Goal: Use online tool/utility: Use online tool/utility

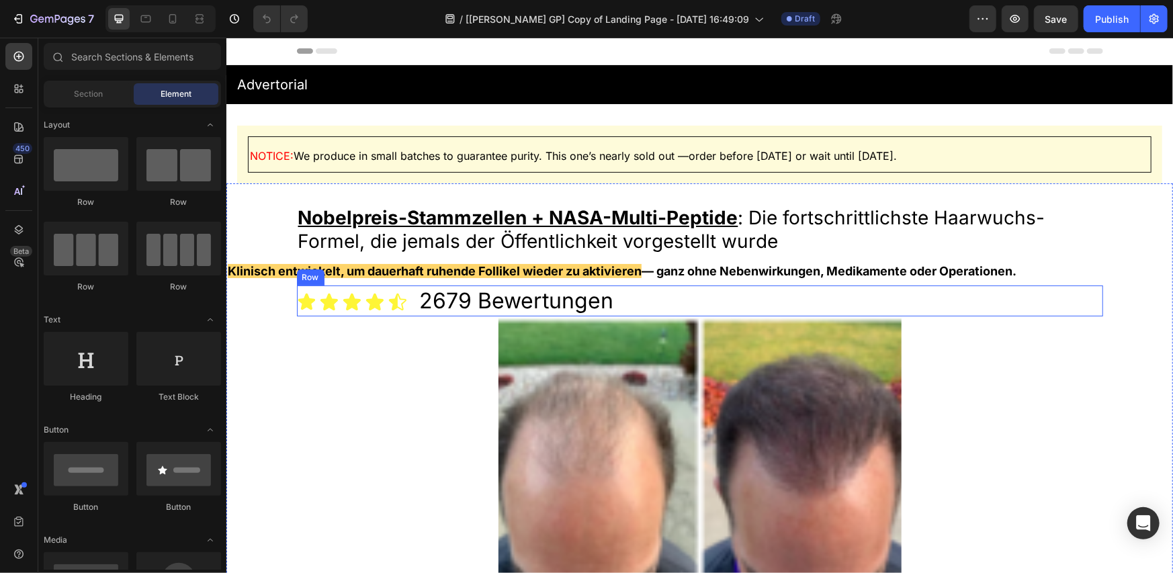
click at [625, 301] on div "Icon Icon Icon Icon Icon Icon List [STREET_ADDRESS]" at bounding box center [699, 300] width 806 height 31
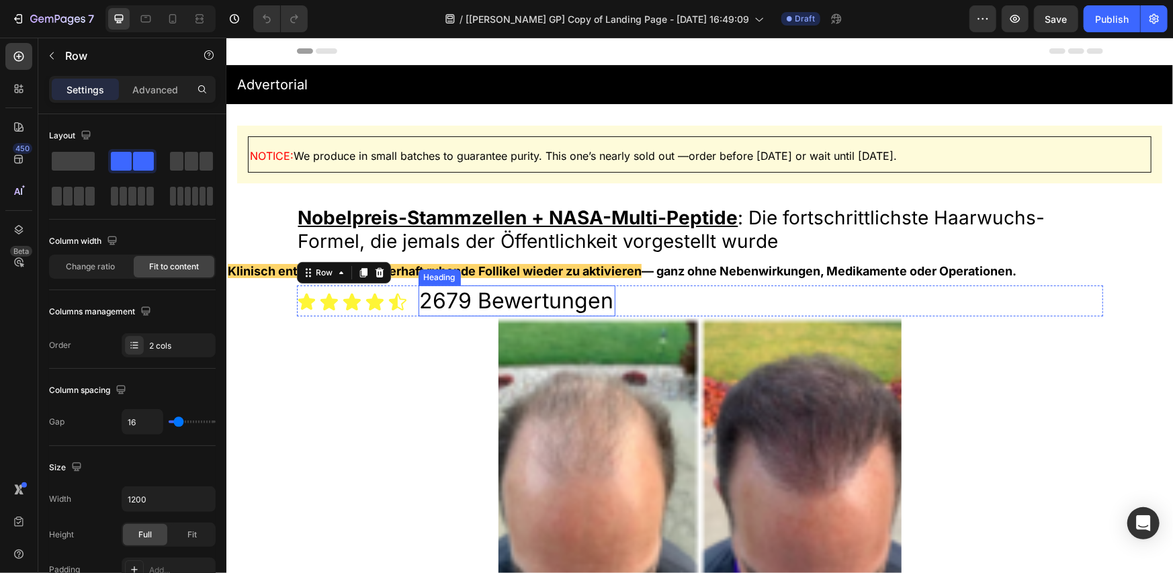
click at [482, 309] on h2 "2679 Bewertungen" at bounding box center [516, 300] width 197 height 31
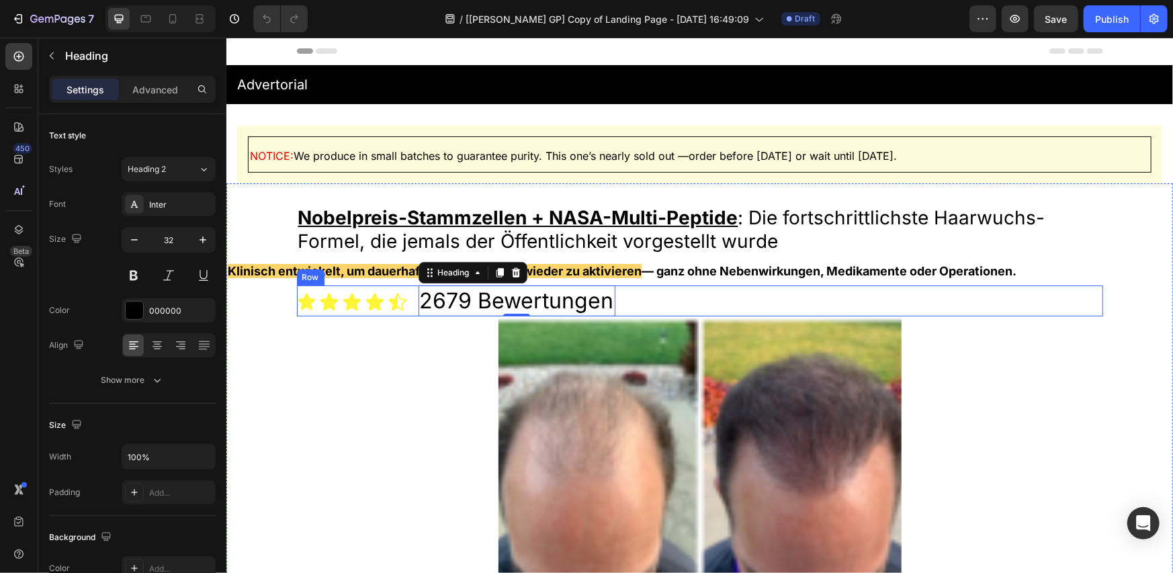
click at [380, 303] on div "Icon Icon Icon Icon Icon" at bounding box center [351, 302] width 111 height 20
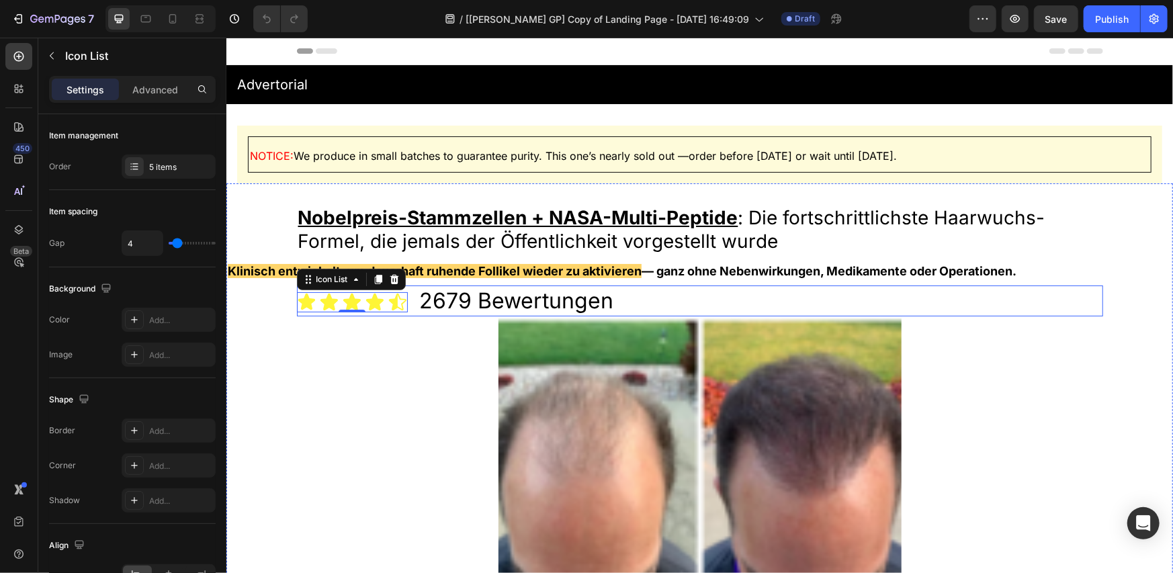
click at [407, 300] on div "Icon Icon Icon Icon Icon Icon List 0 [STREET_ADDRESS]" at bounding box center [699, 300] width 806 height 31
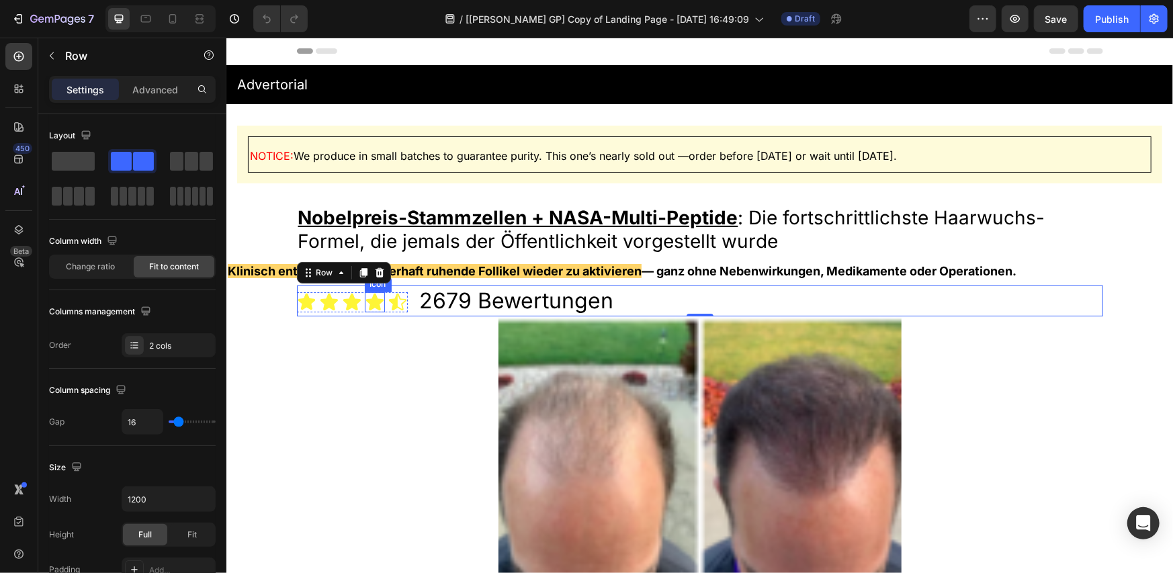
click at [378, 308] on icon at bounding box center [374, 302] width 20 height 20
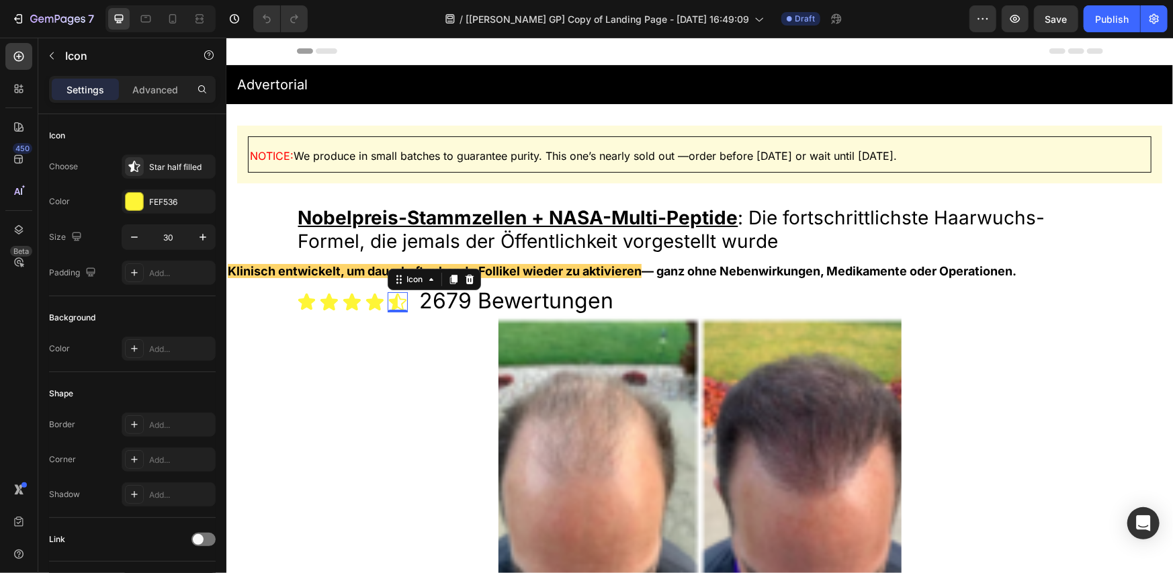
click at [387, 308] on icon at bounding box center [397, 302] width 20 height 20
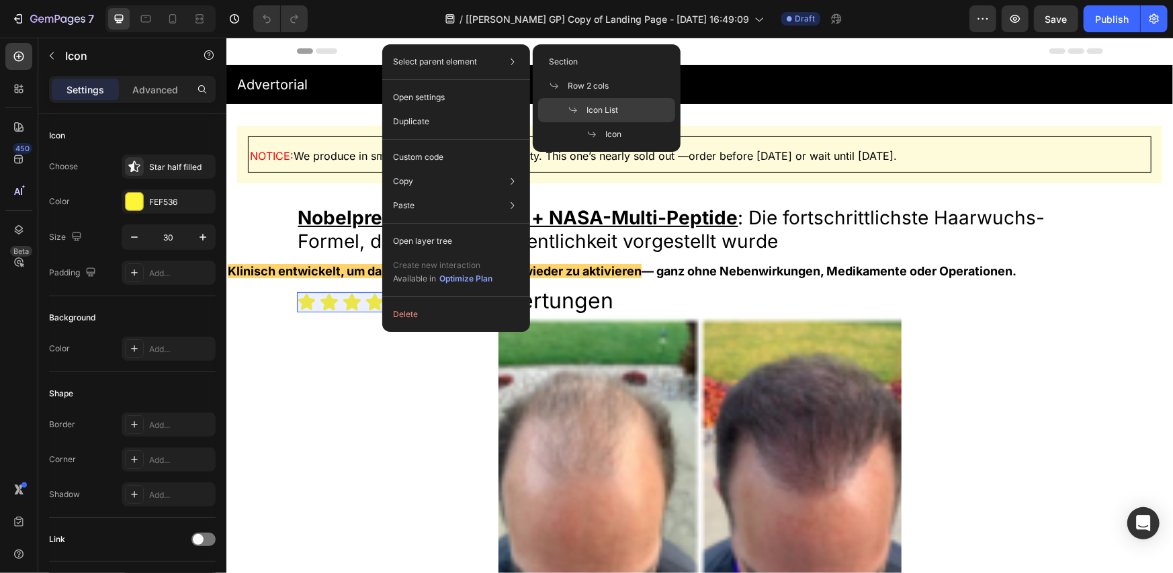
click at [564, 105] on div "Icon List" at bounding box center [606, 110] width 137 height 24
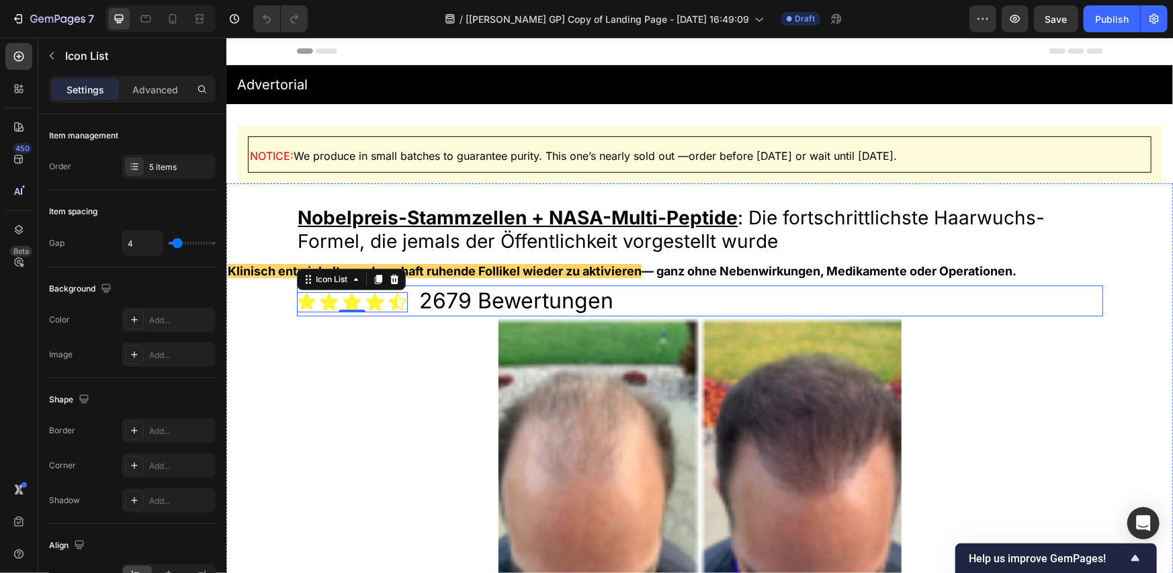
click at [410, 306] on div "Icon Icon Icon Icon Icon Icon List 0 [STREET_ADDRESS]" at bounding box center [699, 300] width 806 height 31
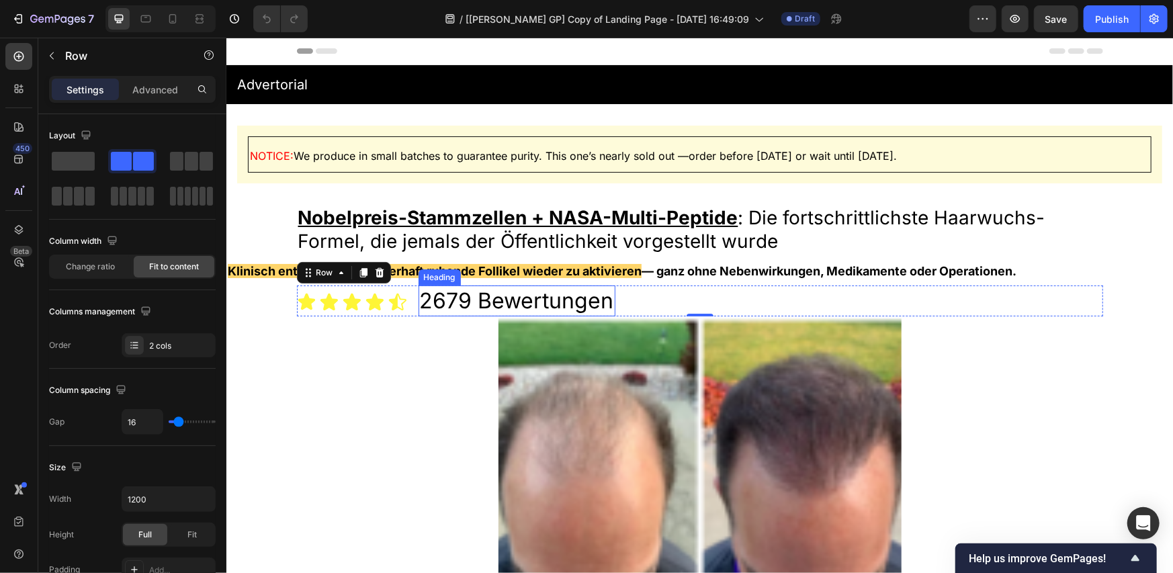
click at [418, 304] on h2 "2679 Bewertungen" at bounding box center [516, 300] width 197 height 31
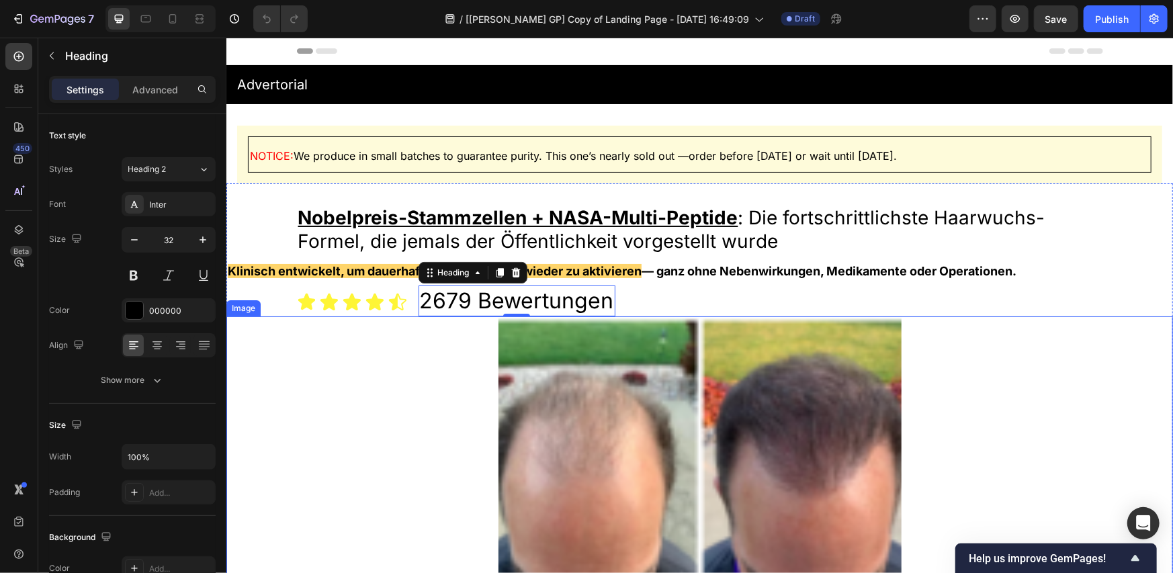
click at [437, 377] on div at bounding box center [699, 467] width 947 height 302
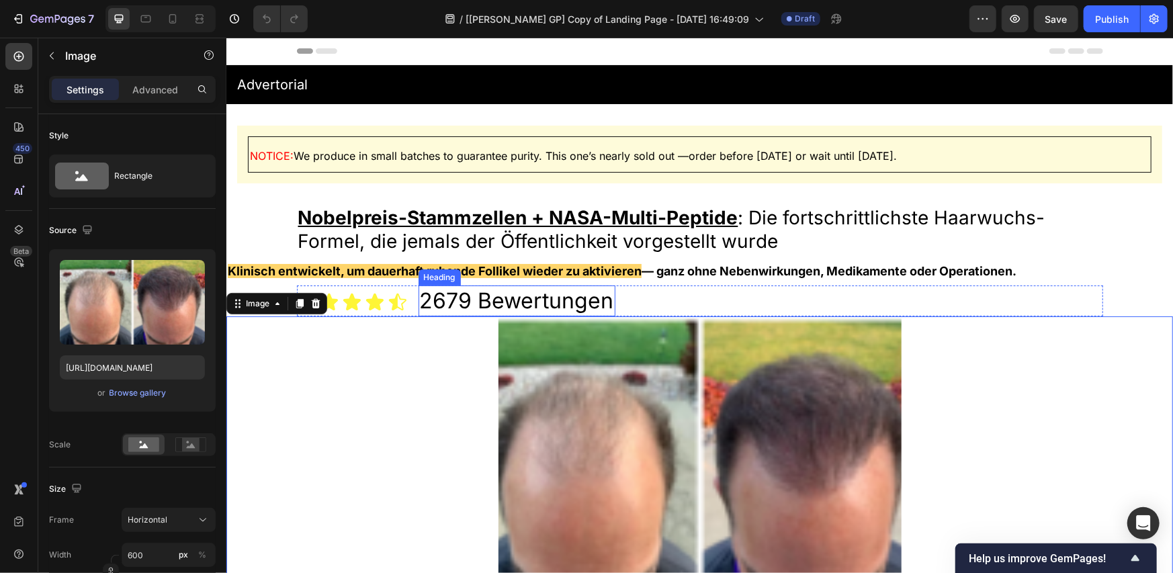
click at [438, 304] on h2 "2679 Bewertungen" at bounding box center [516, 300] width 197 height 31
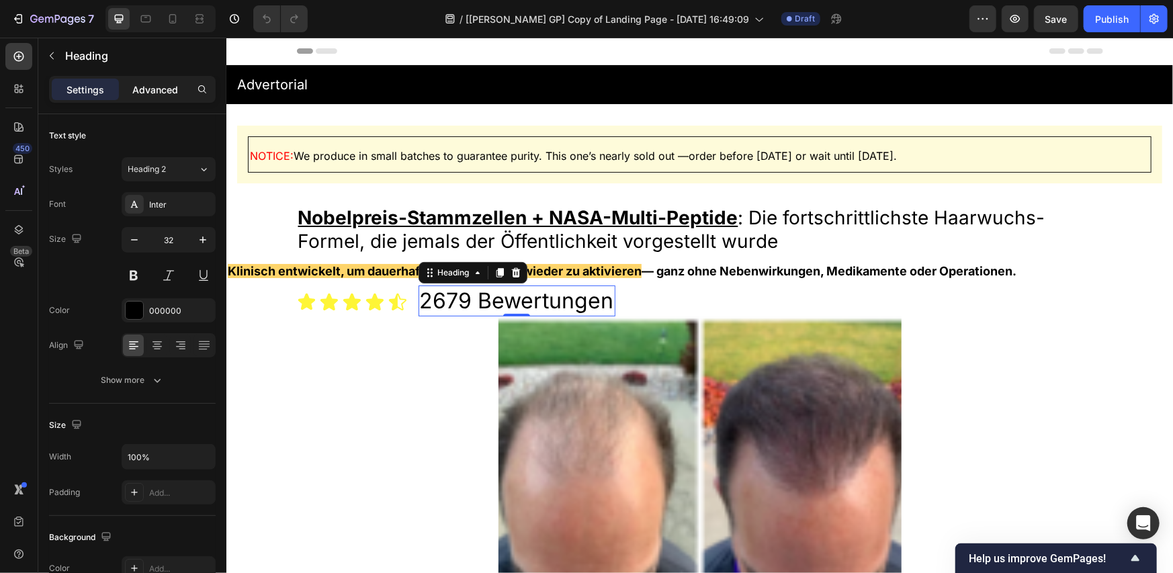
click at [164, 83] on p "Advanced" at bounding box center [155, 90] width 46 height 14
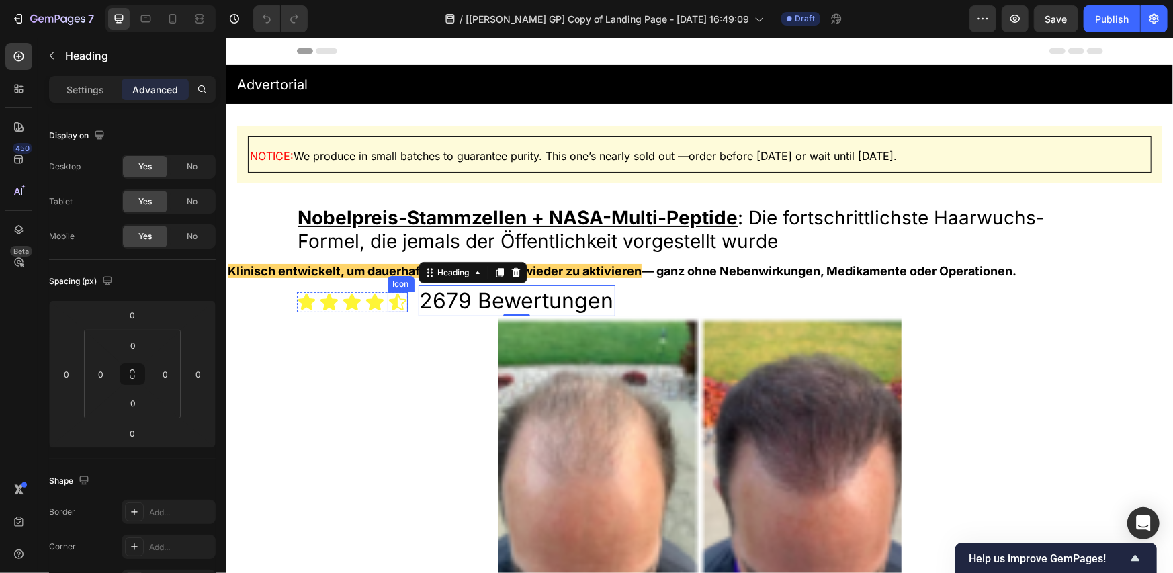
click at [387, 311] on icon at bounding box center [397, 302] width 20 height 20
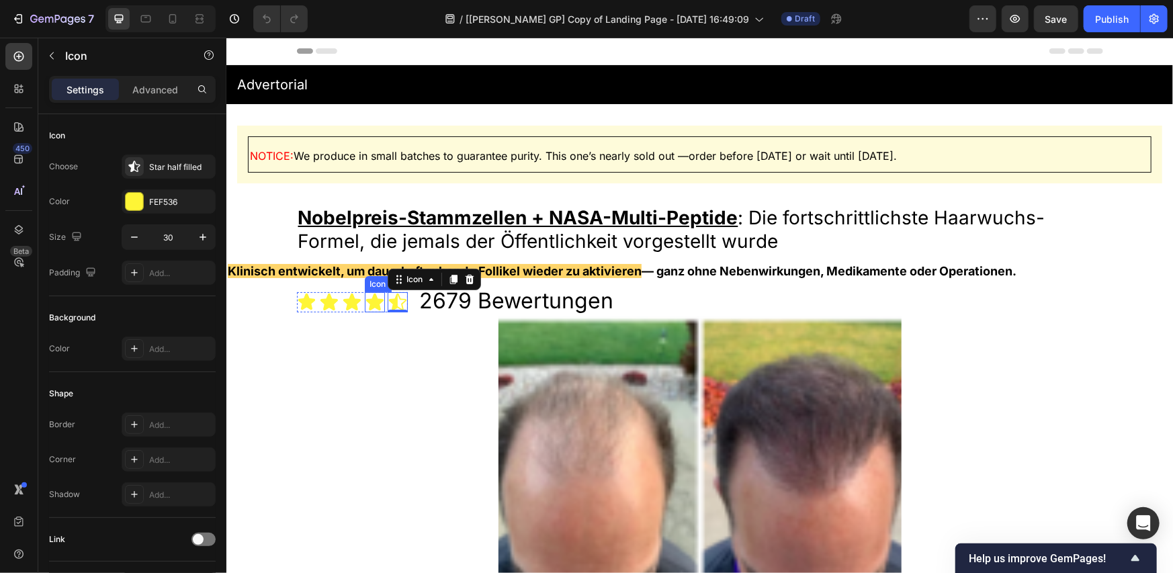
click at [378, 308] on icon at bounding box center [374, 302] width 20 height 20
click at [387, 304] on icon at bounding box center [397, 302] width 20 height 20
click at [380, 304] on div "Icon Icon Icon Icon Icon 0" at bounding box center [351, 302] width 111 height 20
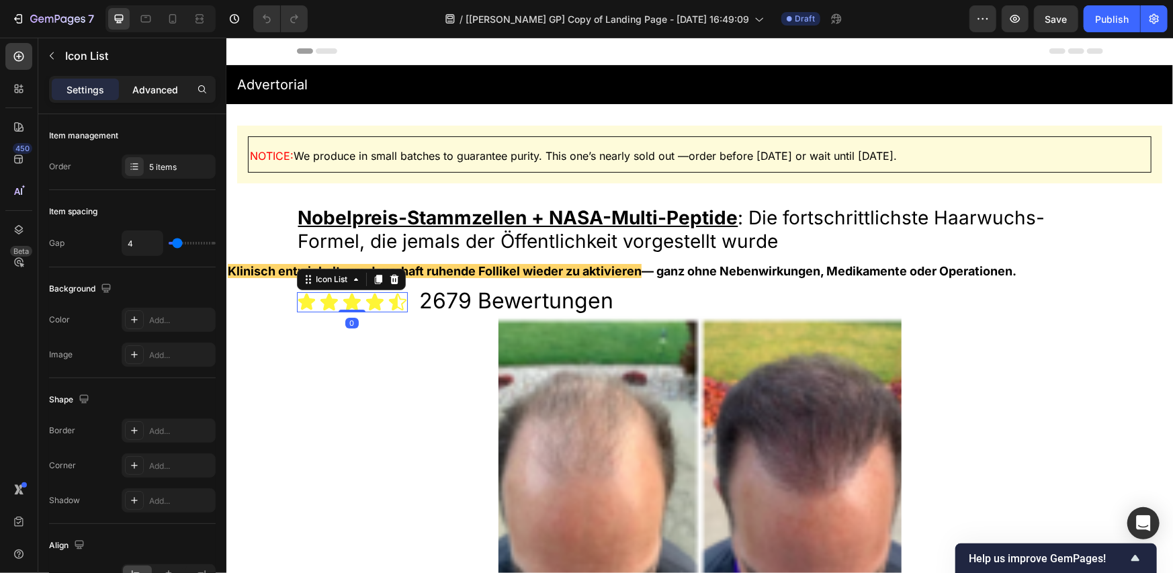
click at [162, 98] on div "Advanced" at bounding box center [155, 90] width 67 height 22
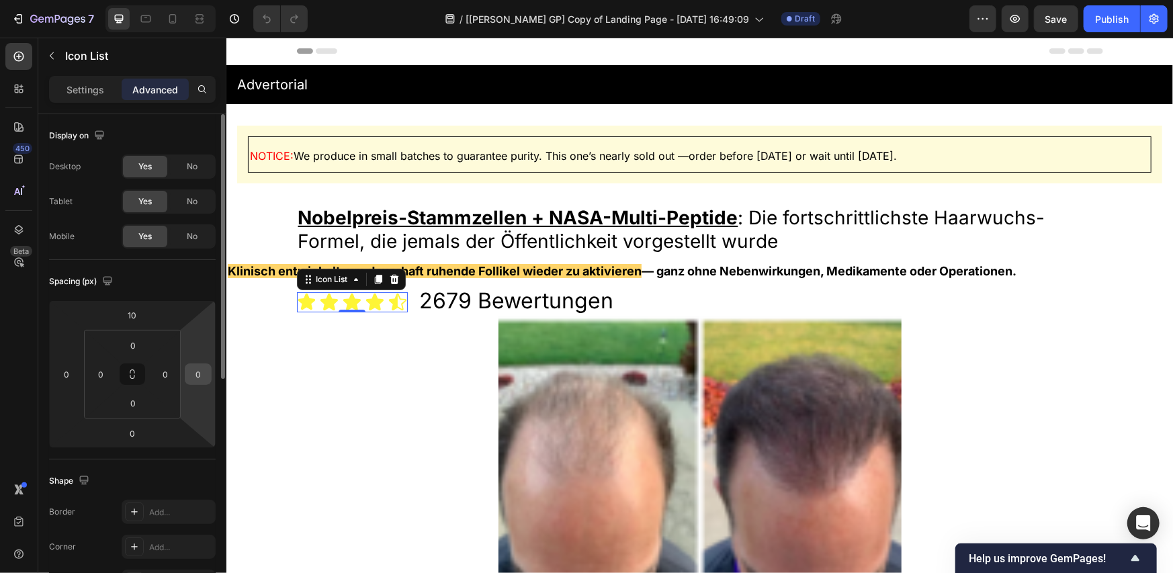
click at [209, 378] on div "0" at bounding box center [198, 375] width 27 height 22
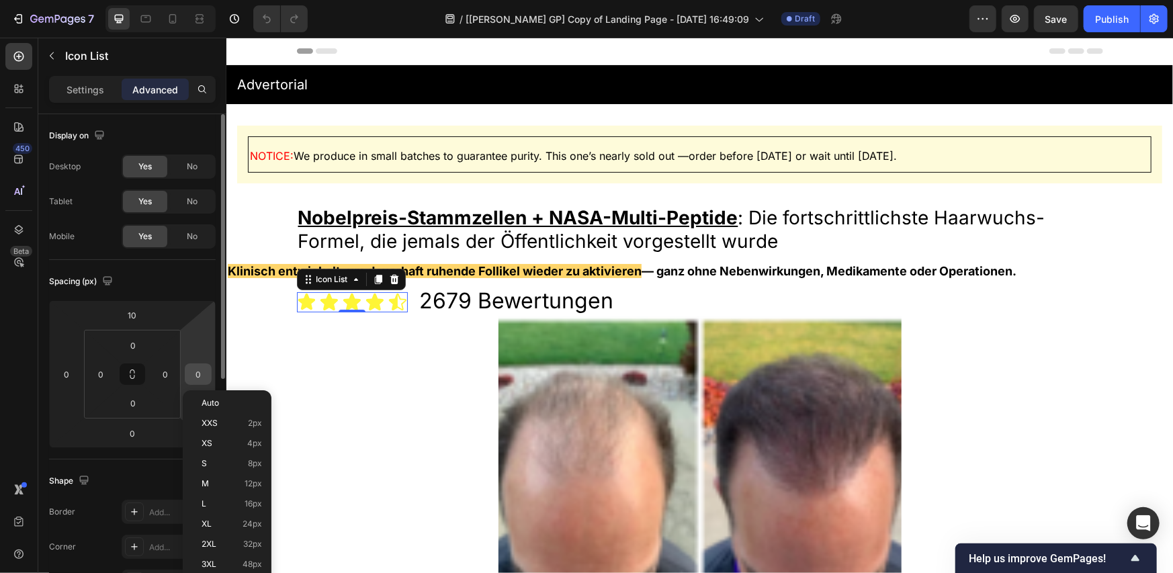
click at [202, 371] on input "0" at bounding box center [198, 374] width 20 height 20
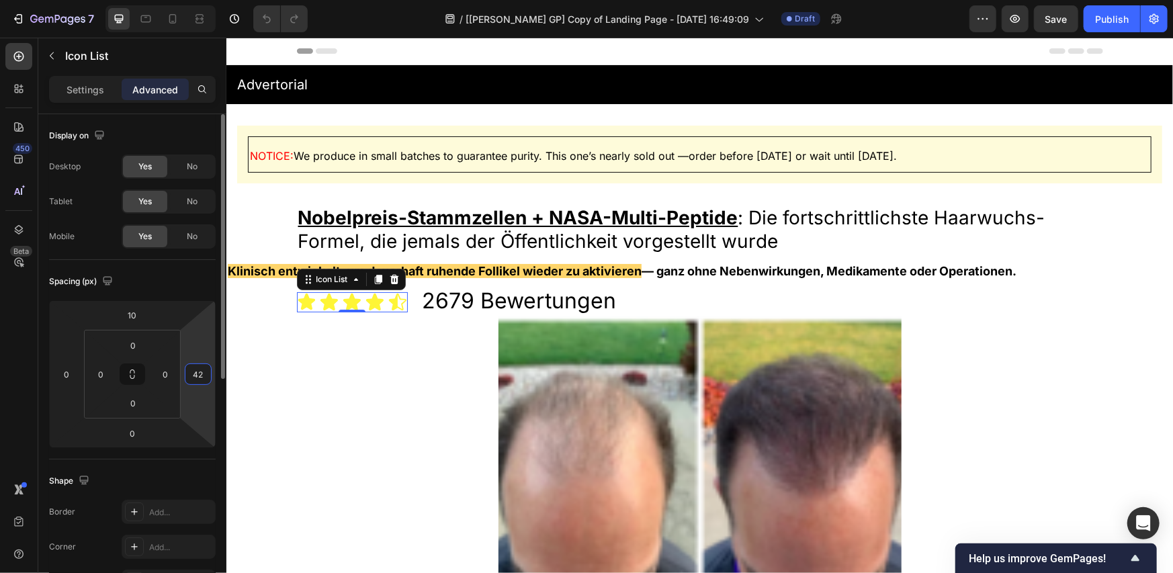
type input "420"
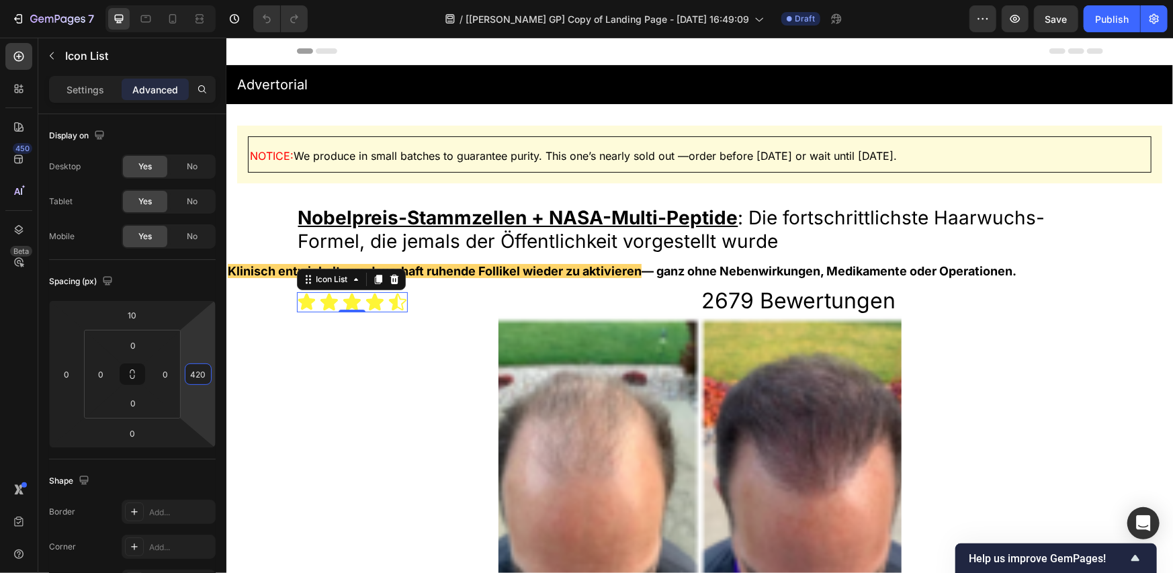
click at [422, 384] on div at bounding box center [699, 467] width 947 height 302
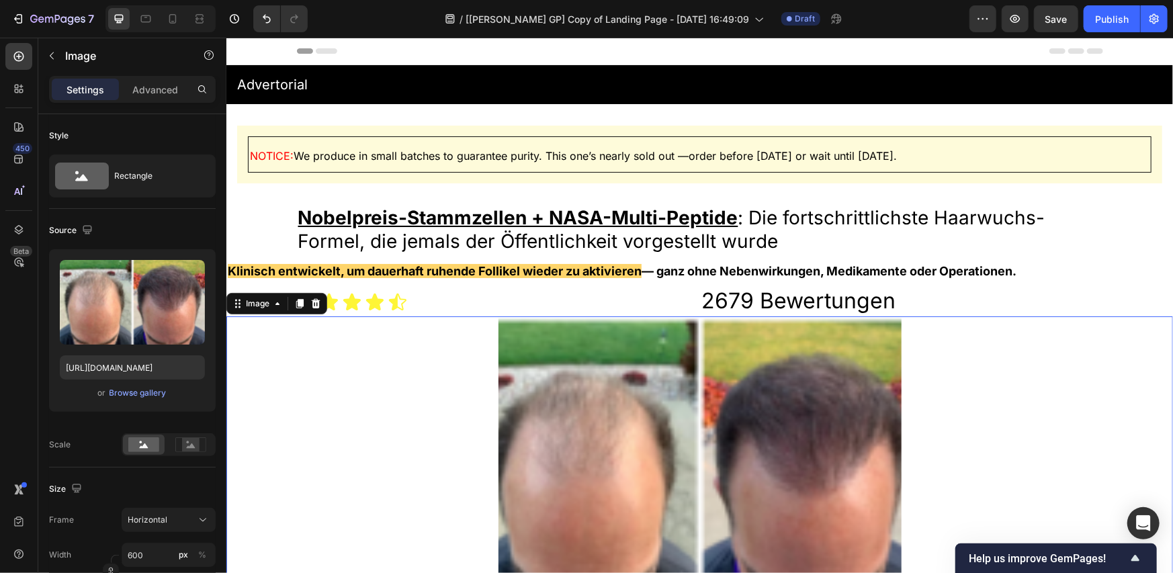
click at [430, 416] on div at bounding box center [699, 467] width 947 height 302
click at [977, 456] on div at bounding box center [699, 467] width 947 height 302
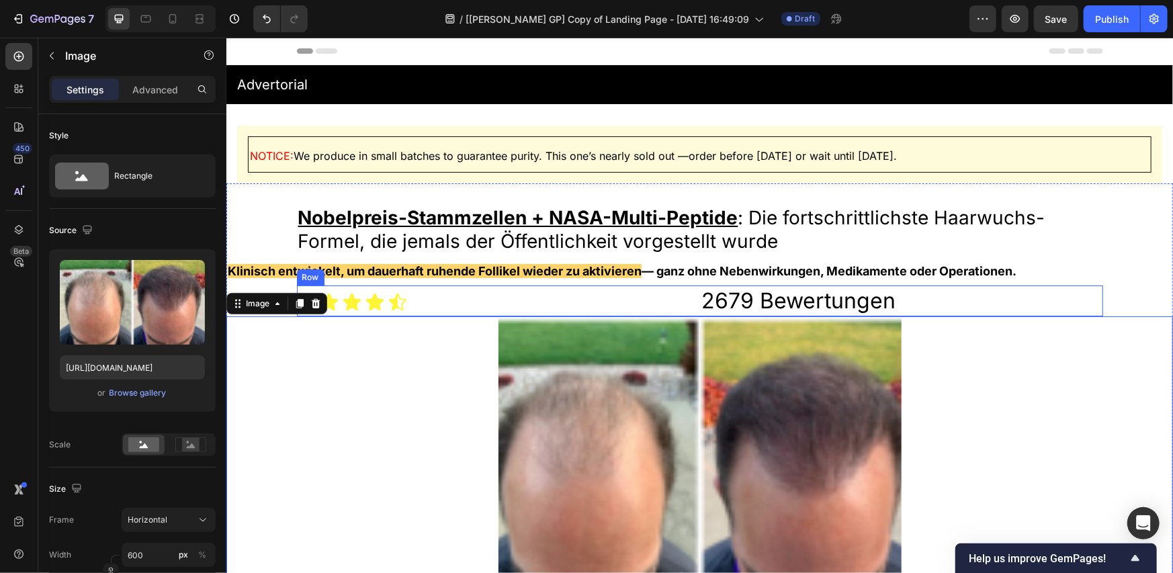
click at [644, 304] on div "Icon Icon Icon Icon Icon Icon List" at bounding box center [492, 300] width 393 height 31
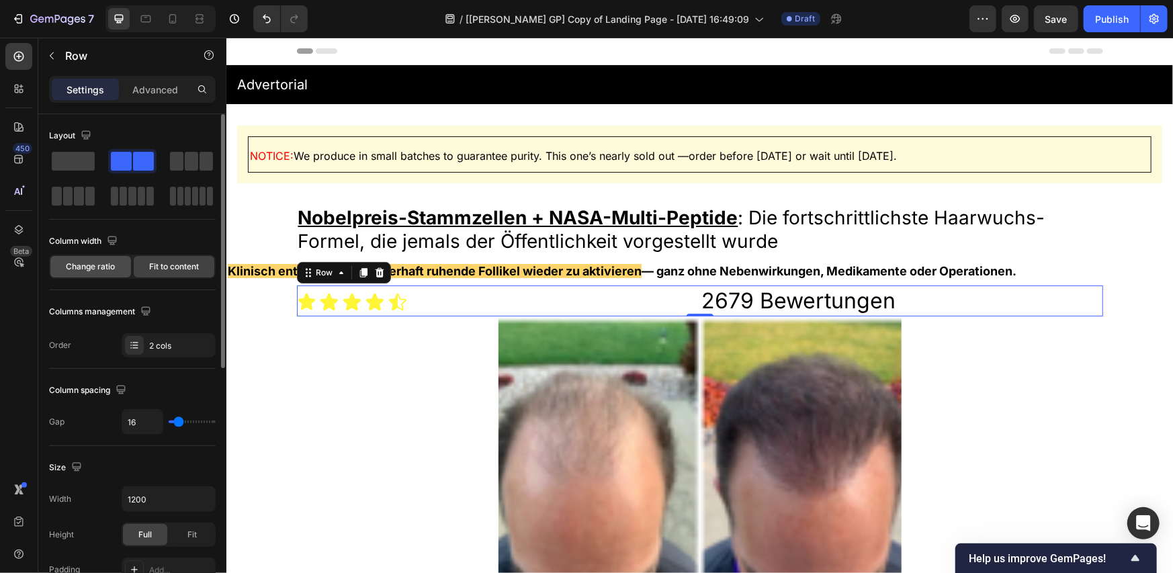
drag, startPoint x: 83, startPoint y: 263, endPoint x: 267, endPoint y: 222, distance: 188.1
click at [83, 263] on span "Change ratio" at bounding box center [91, 267] width 49 height 12
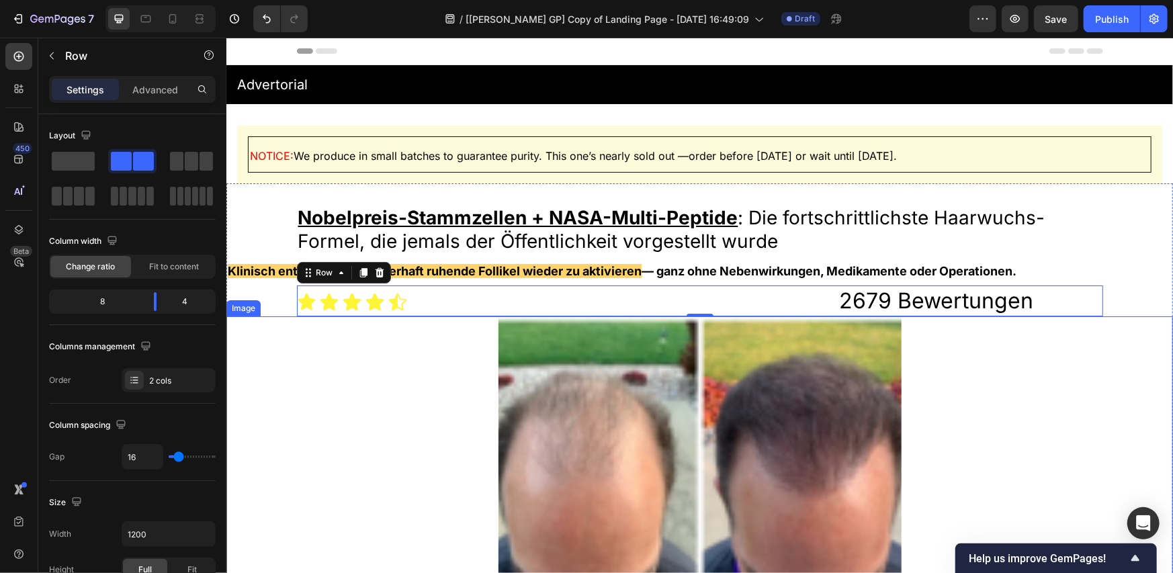
click at [425, 371] on div at bounding box center [699, 467] width 947 height 302
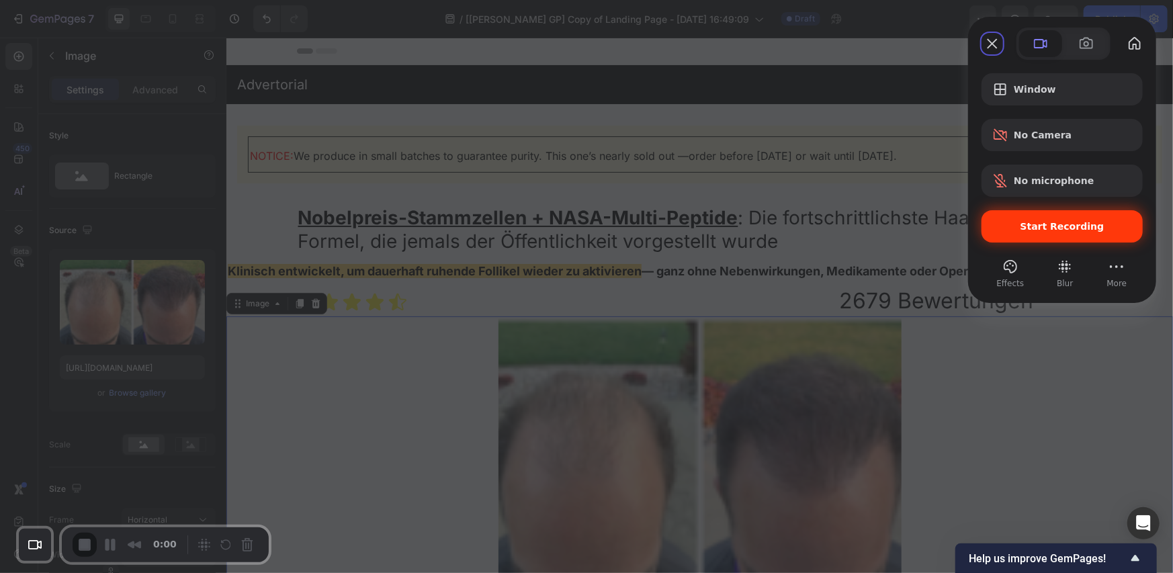
click at [1009, 228] on span "Start Recording" at bounding box center [1062, 226] width 140 height 11
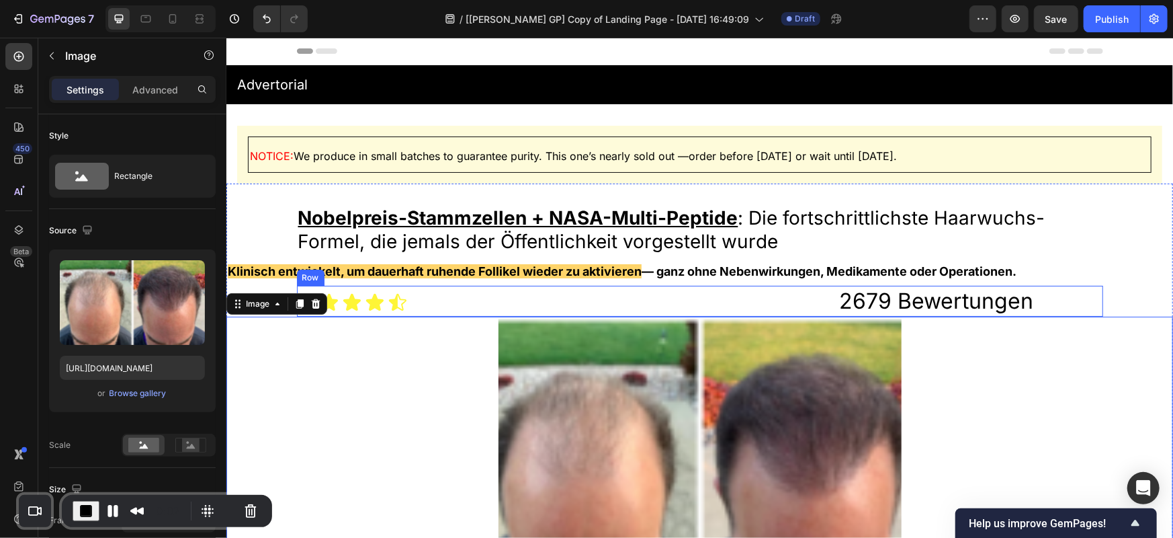
click at [564, 299] on div "Icon Icon Icon Icon Icon Icon List" at bounding box center [561, 300] width 530 height 31
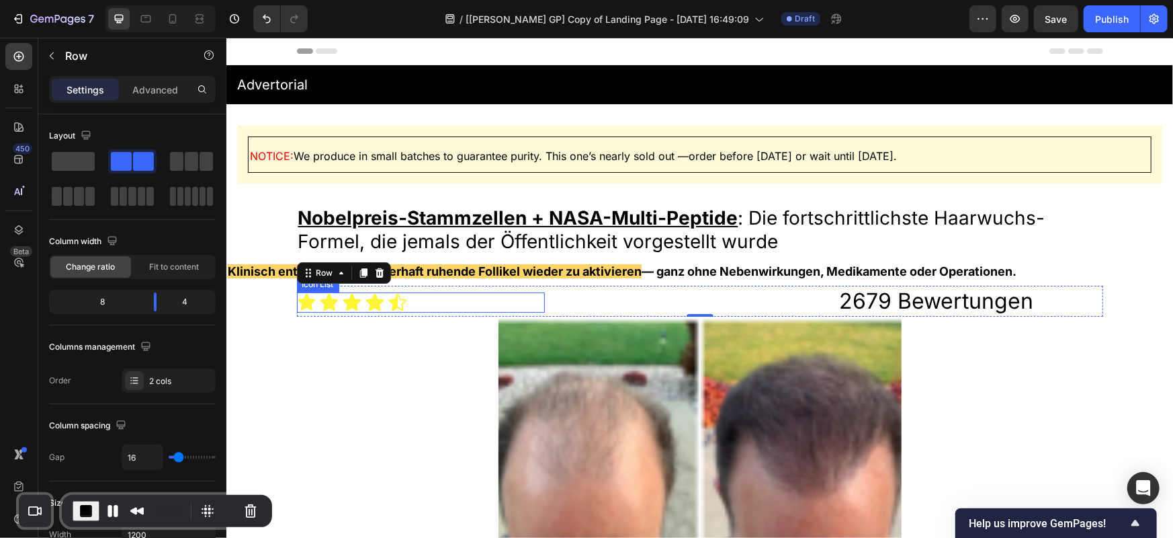
click at [488, 302] on div "Icon Icon Icon Icon Icon" at bounding box center [420, 302] width 248 height 20
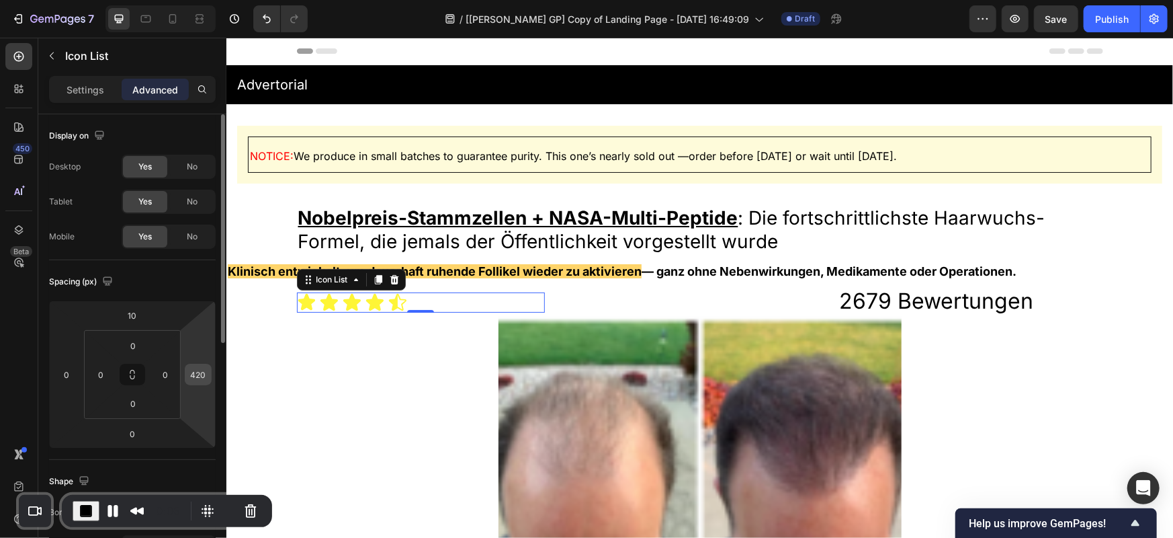
click at [196, 378] on input "420" at bounding box center [198, 374] width 20 height 20
type input "0"
click at [198, 284] on div "Spacing (px)" at bounding box center [132, 282] width 167 height 22
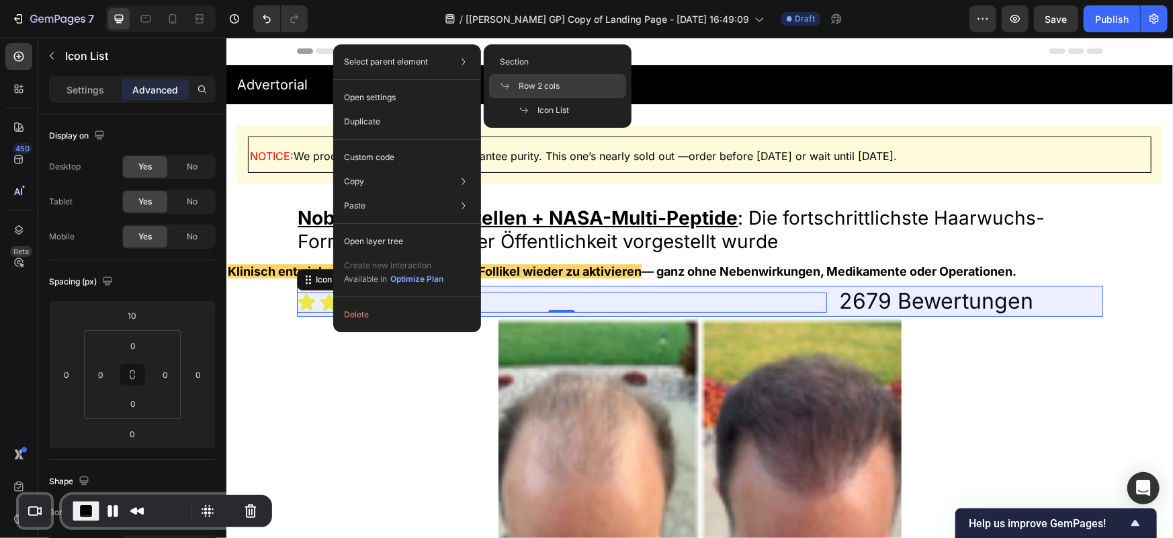
click at [552, 85] on span "Row 2 cols" at bounding box center [539, 86] width 41 height 12
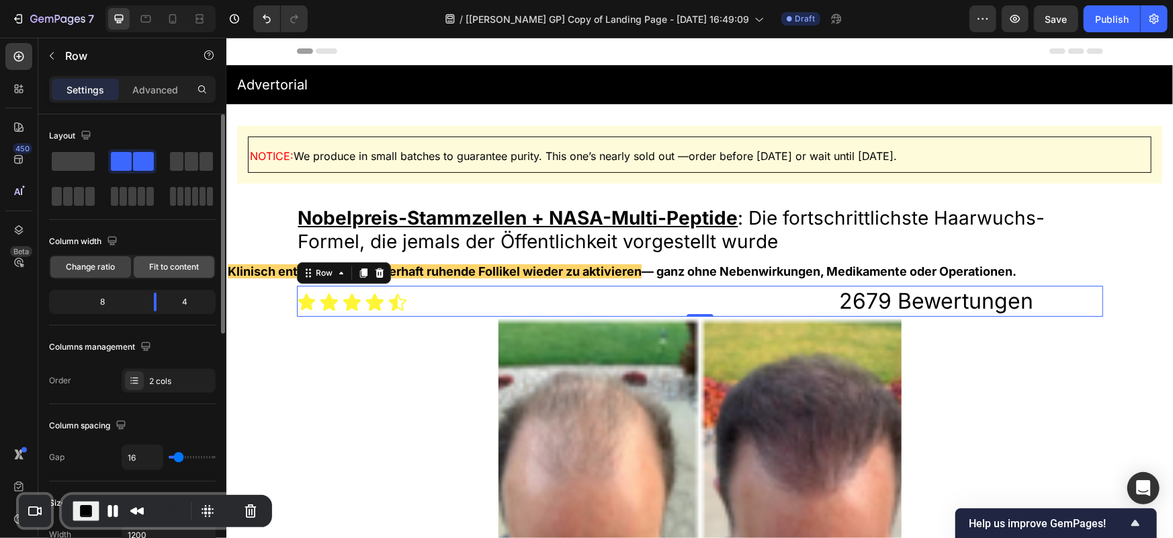
click at [170, 269] on span "Fit to content" at bounding box center [174, 267] width 50 height 12
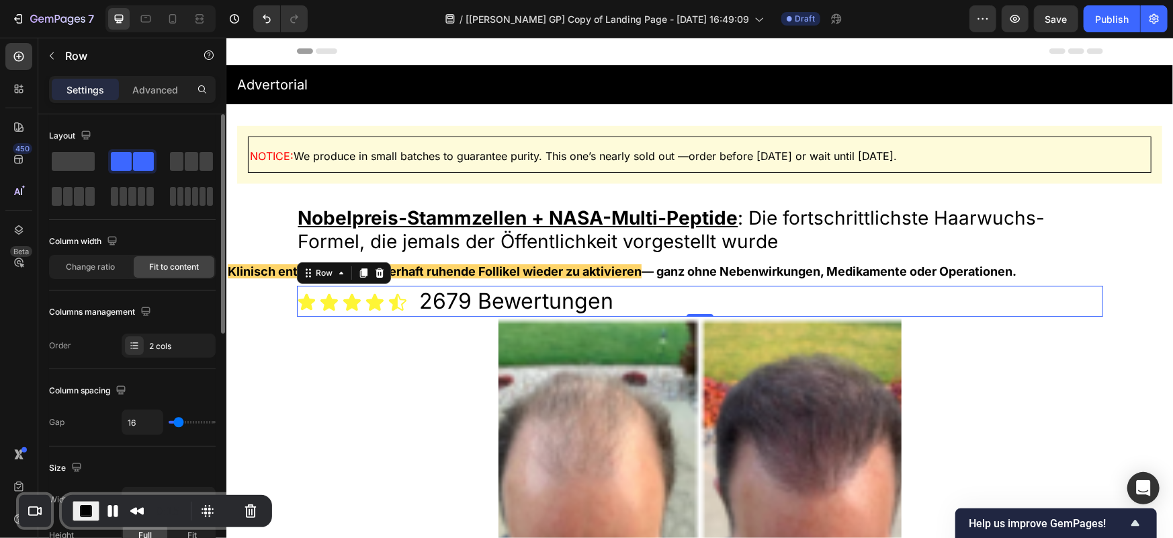
click at [170, 247] on div "Column width" at bounding box center [132, 241] width 167 height 22
click at [87, 511] on span "End Recording" at bounding box center [86, 511] width 16 height 16
